Goal: Task Accomplishment & Management: Complete application form

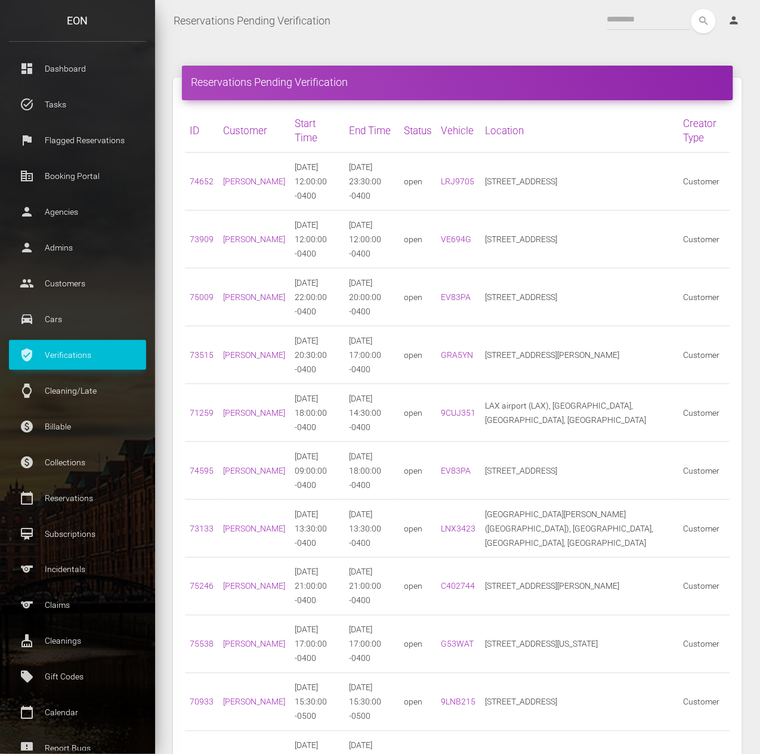
click at [74, 363] on p "Verifications" at bounding box center [77, 355] width 119 height 18
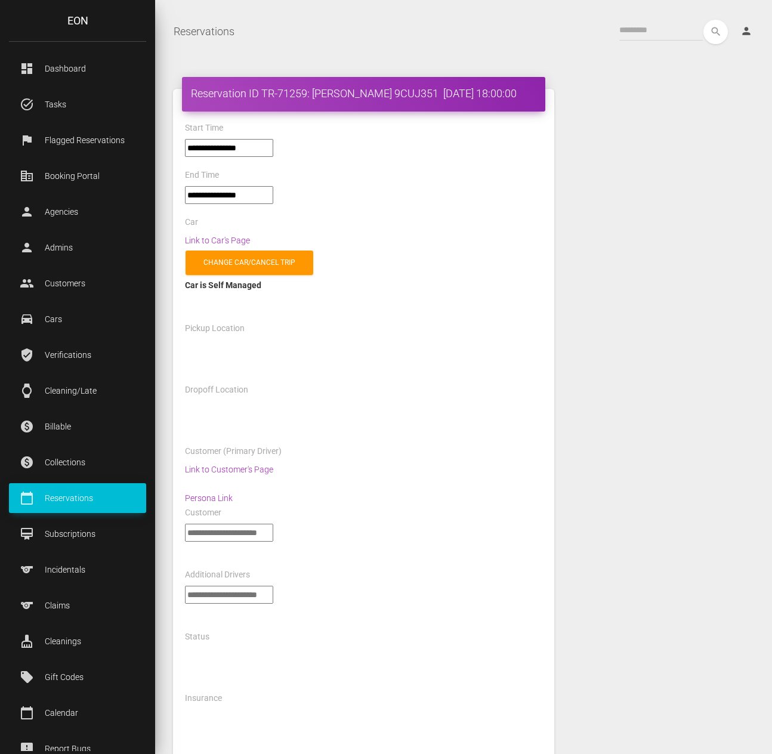
select select "*****"
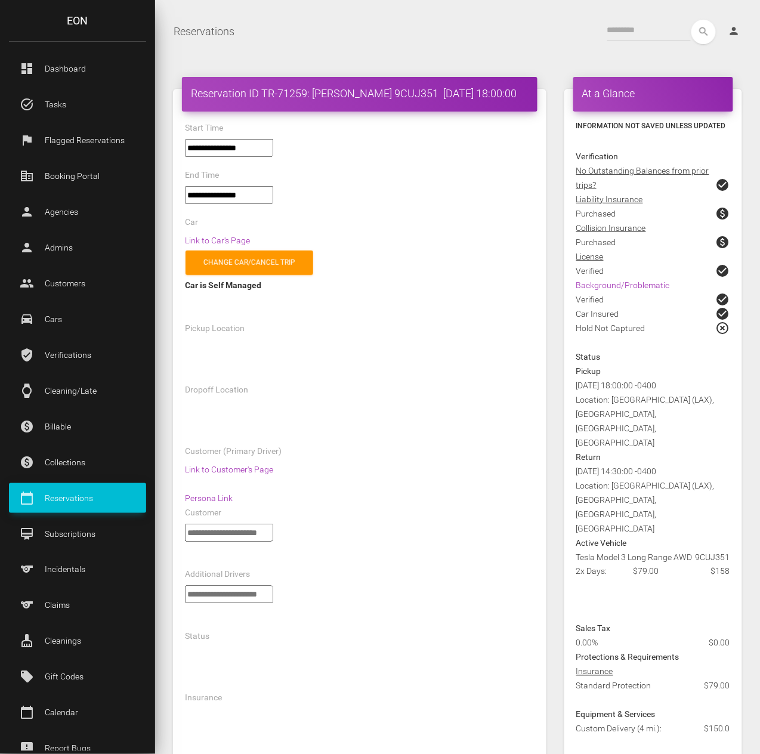
select select "*****"
